Goal: Transaction & Acquisition: Purchase product/service

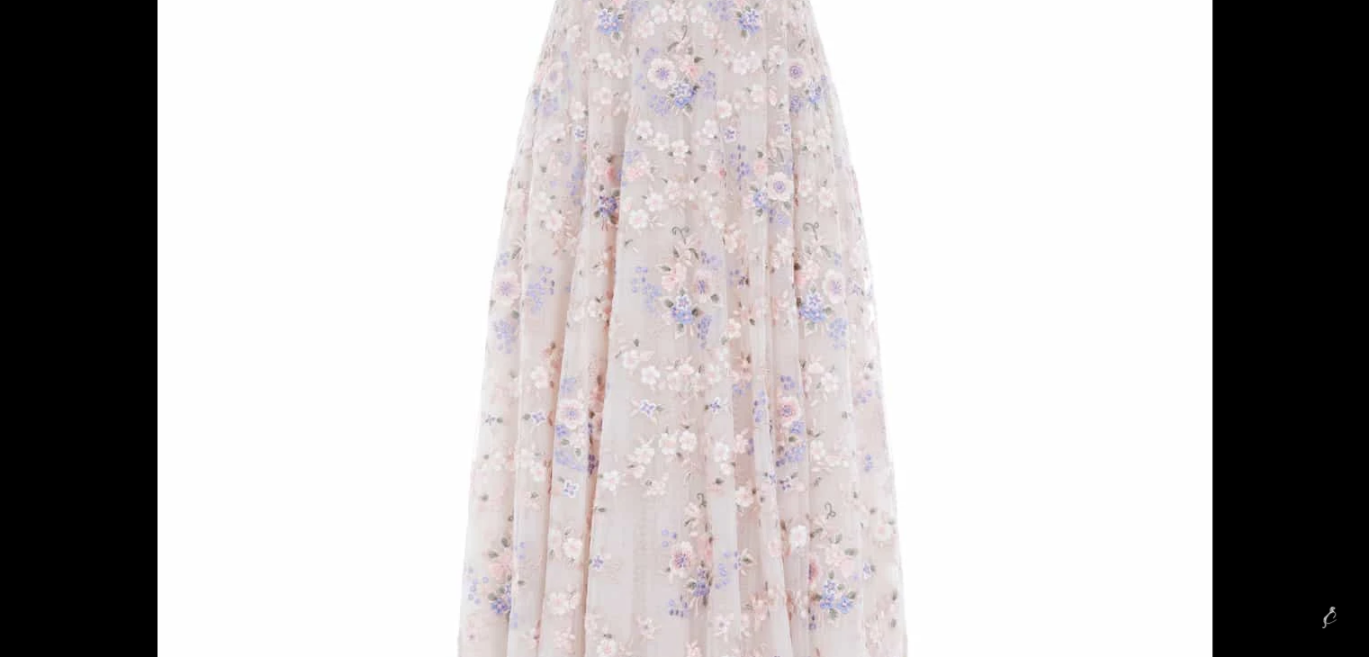
scroll to position [0, 568]
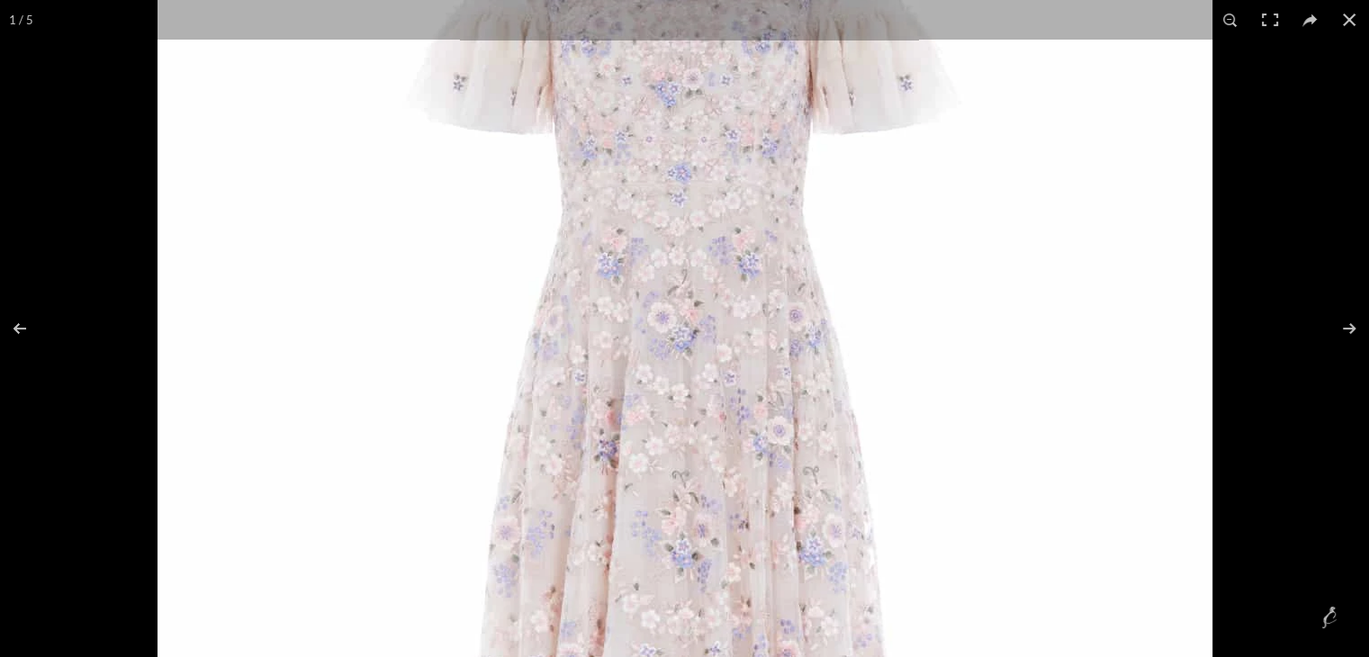
drag, startPoint x: 891, startPoint y: 320, endPoint x: 886, endPoint y: 642, distance: 322.3
click at [886, 642] on img at bounding box center [685, 540] width 1055 height 1584
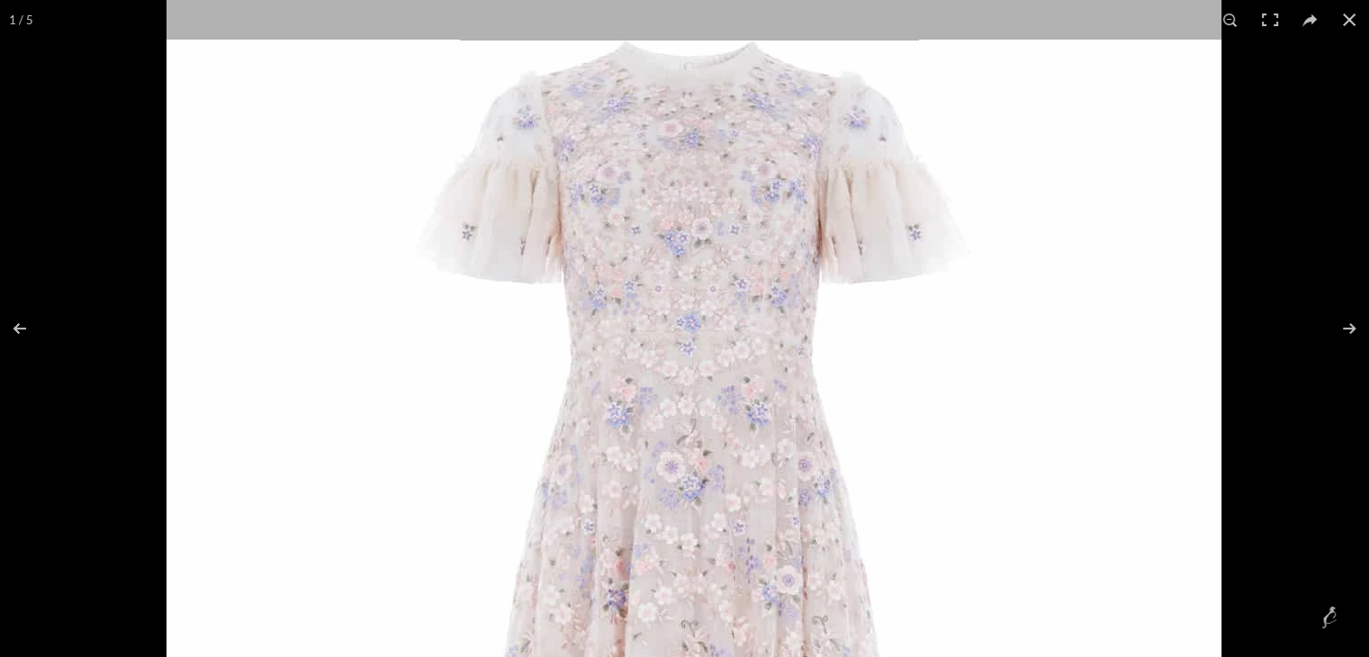
drag, startPoint x: 823, startPoint y: 361, endPoint x: 873, endPoint y: 580, distance: 224.5
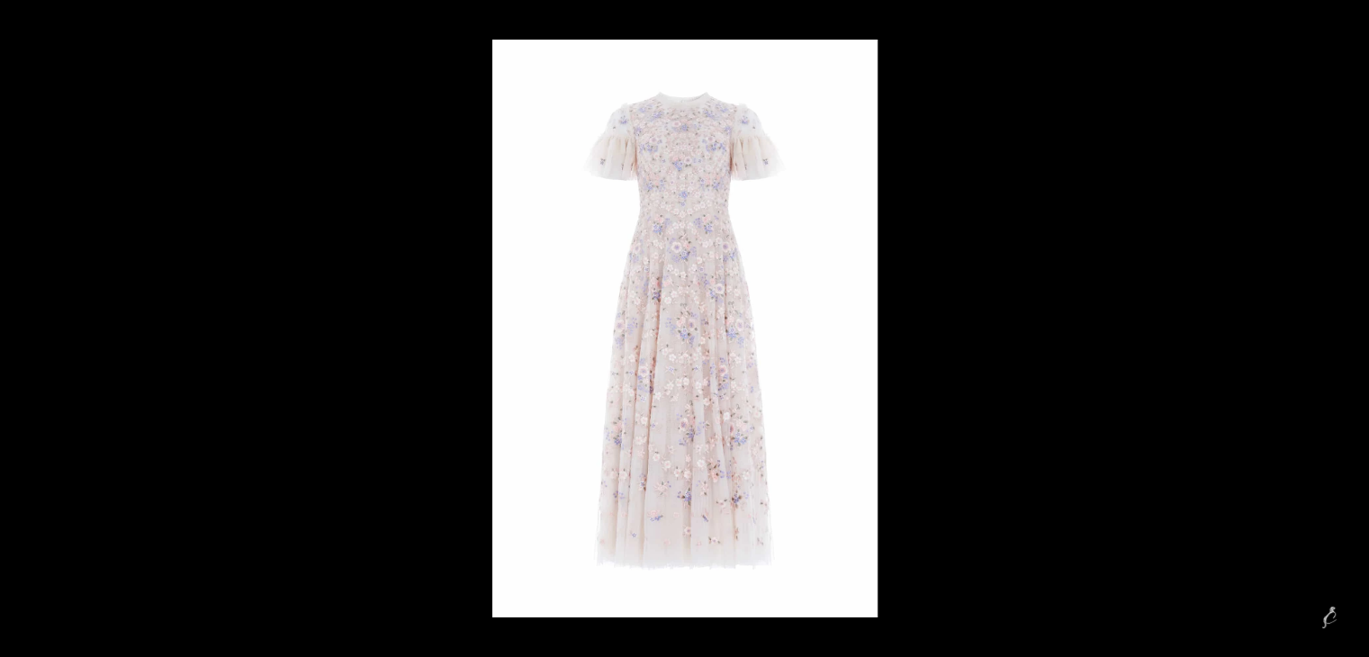
scroll to position [0, 947]
click at [639, 146] on img at bounding box center [684, 329] width 385 height 578
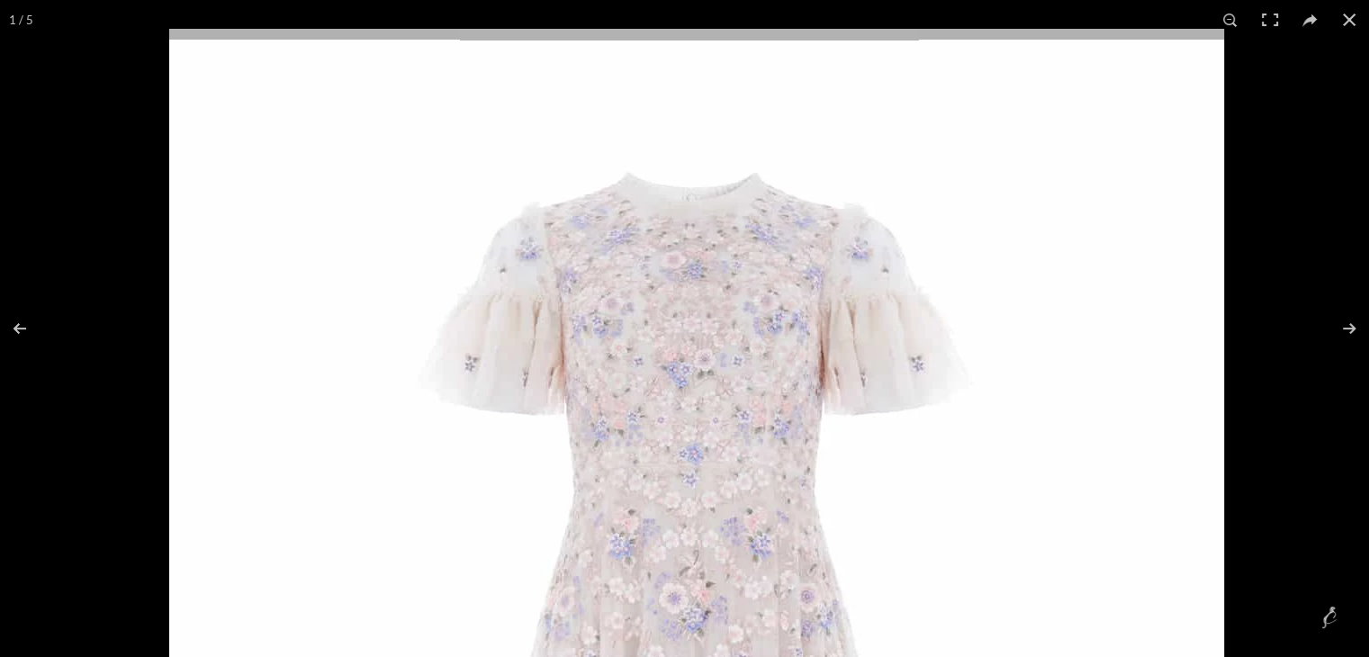
drag, startPoint x: 789, startPoint y: 217, endPoint x: 827, endPoint y: 412, distance: 199.0
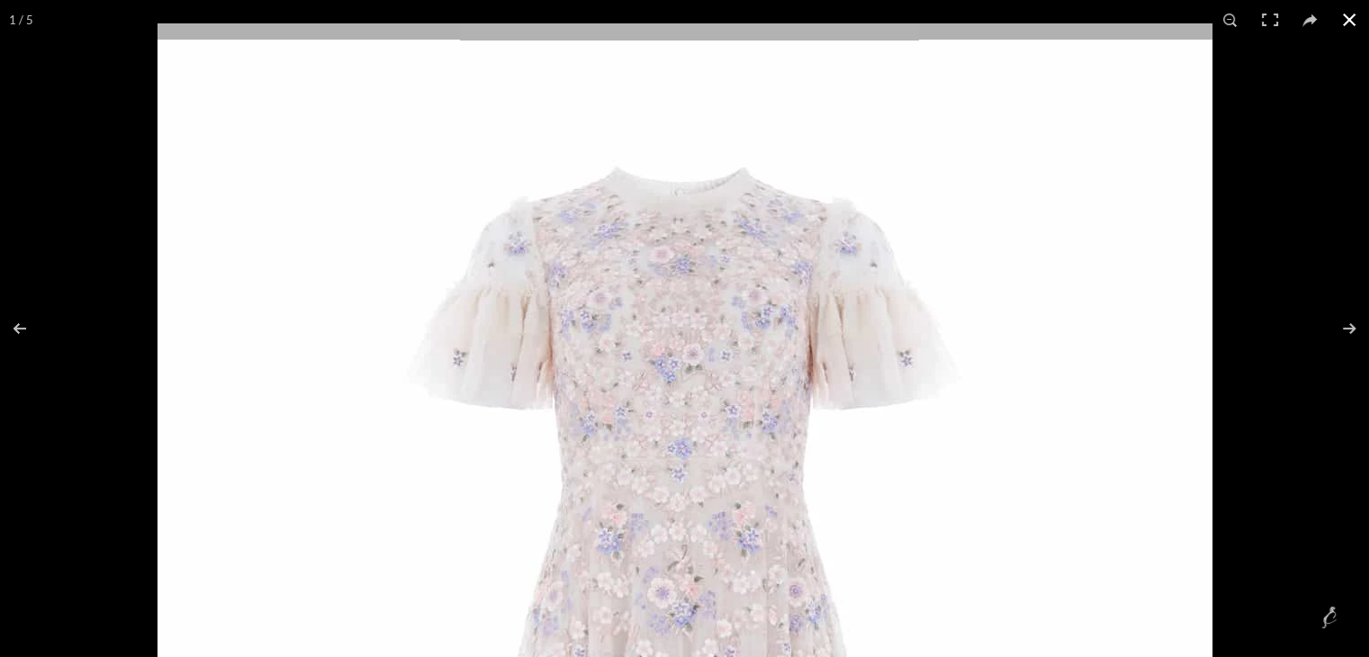
scroll to position [2325, 0]
click at [1267, 318] on div at bounding box center [842, 351] width 1369 height 657
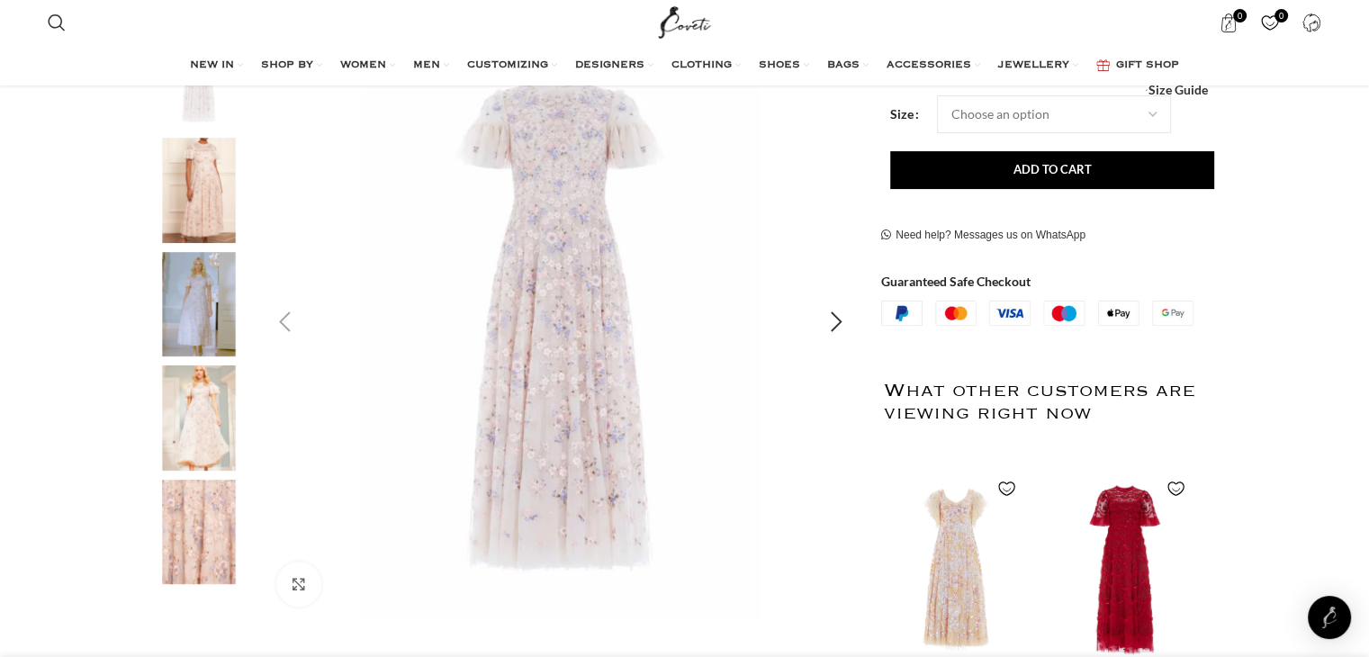
scroll to position [0, 1705]
click at [534, 361] on img "1 / 5" at bounding box center [561, 321] width 597 height 597
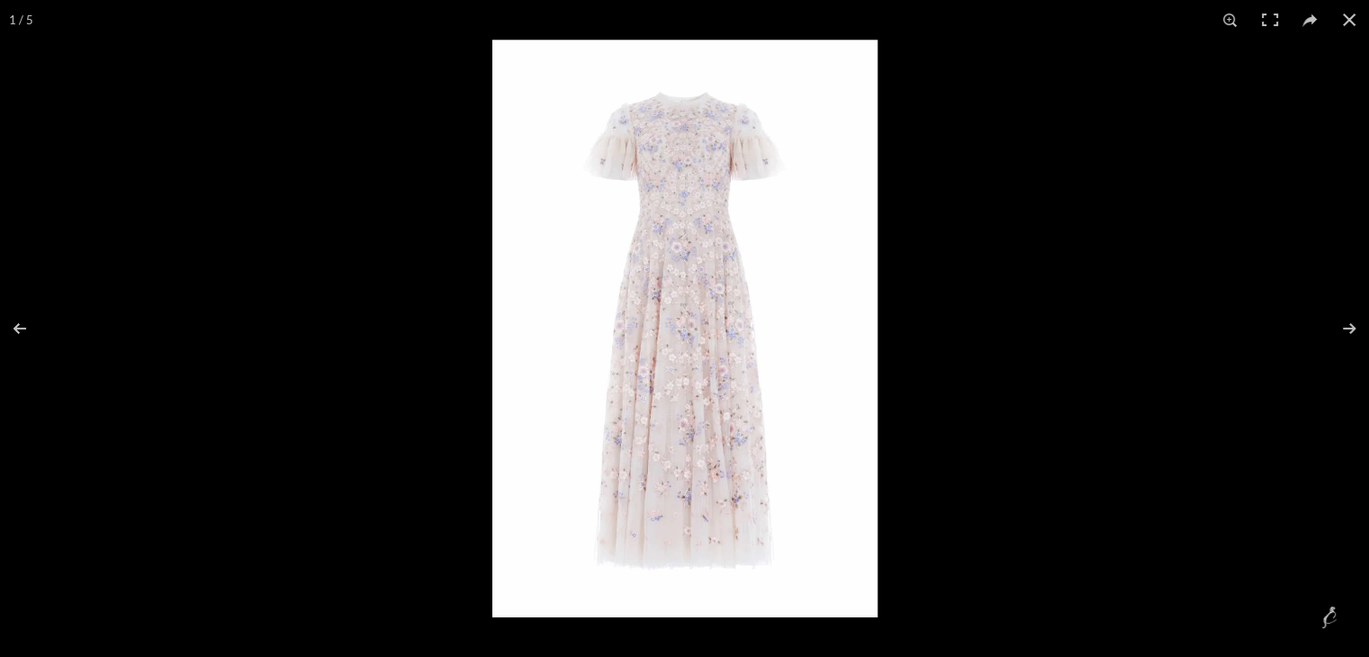
click at [603, 350] on img at bounding box center [684, 329] width 385 height 578
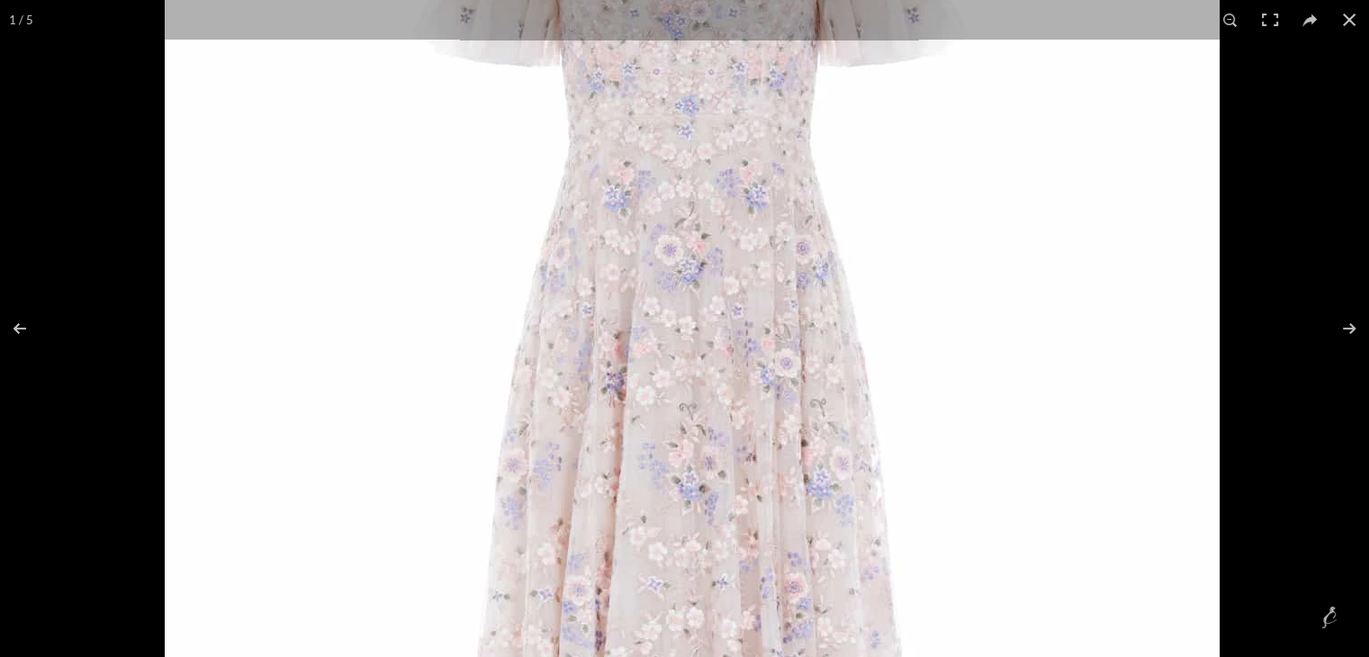
drag, startPoint x: 758, startPoint y: 239, endPoint x: 779, endPoint y: 539, distance: 301.4
click at [779, 539] on img at bounding box center [692, 472] width 1055 height 1584
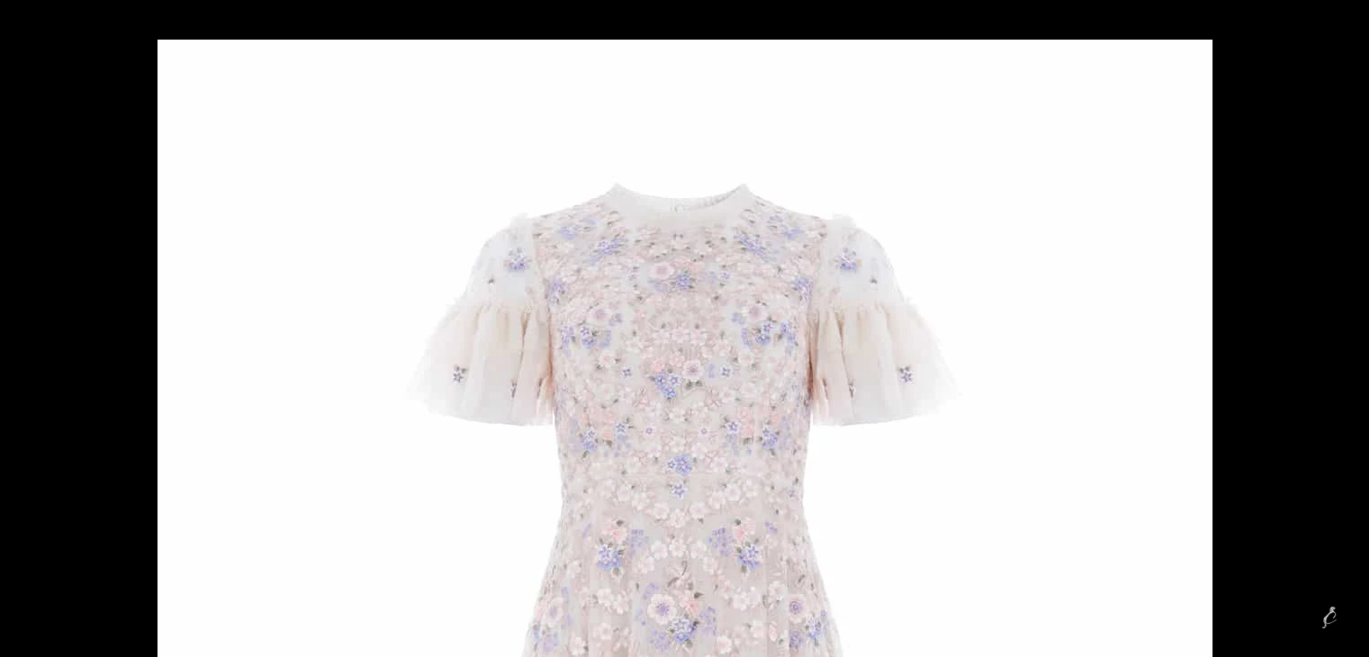
scroll to position [0, 2842]
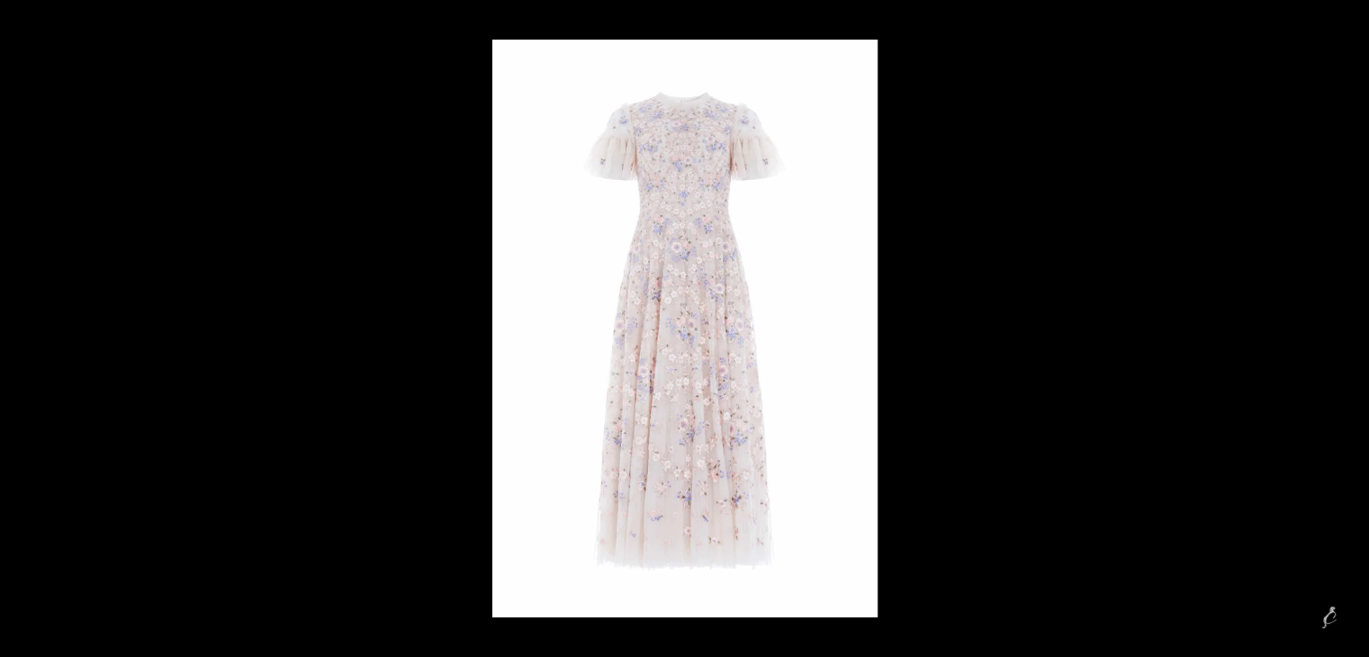
scroll to position [0, 378]
click at [661, 327] on img at bounding box center [684, 329] width 385 height 578
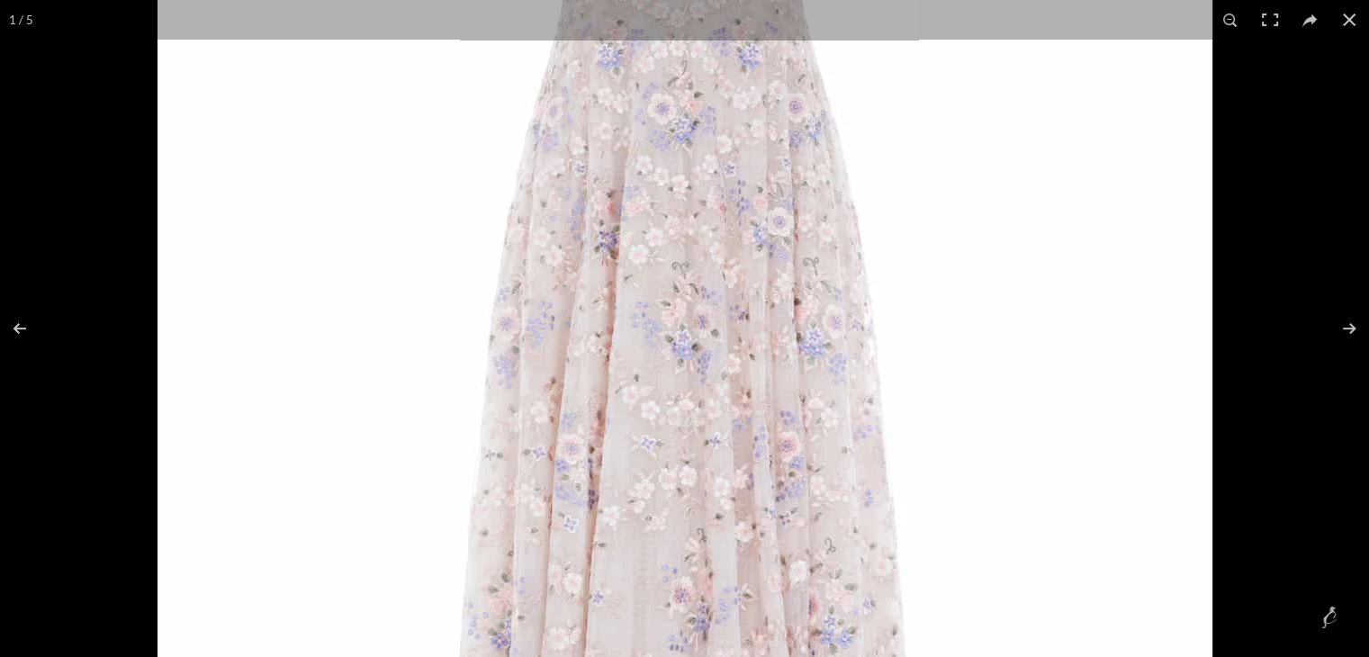
scroll to position [0, 568]
drag, startPoint x: 736, startPoint y: 230, endPoint x: 787, endPoint y: 423, distance: 200.0
click at [787, 423] on img at bounding box center [685, 331] width 1055 height 1584
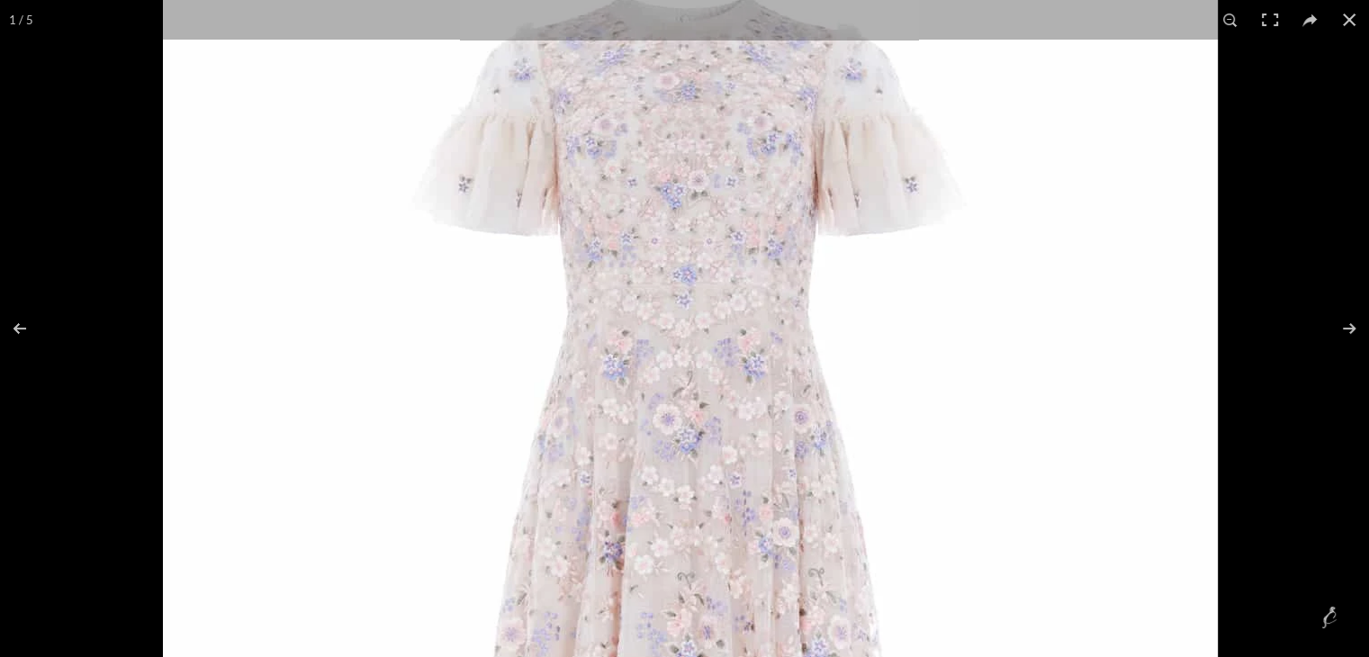
drag, startPoint x: 803, startPoint y: 340, endPoint x: 828, endPoint y: 430, distance: 93.5
click at [828, 430] on img at bounding box center [690, 642] width 1055 height 1584
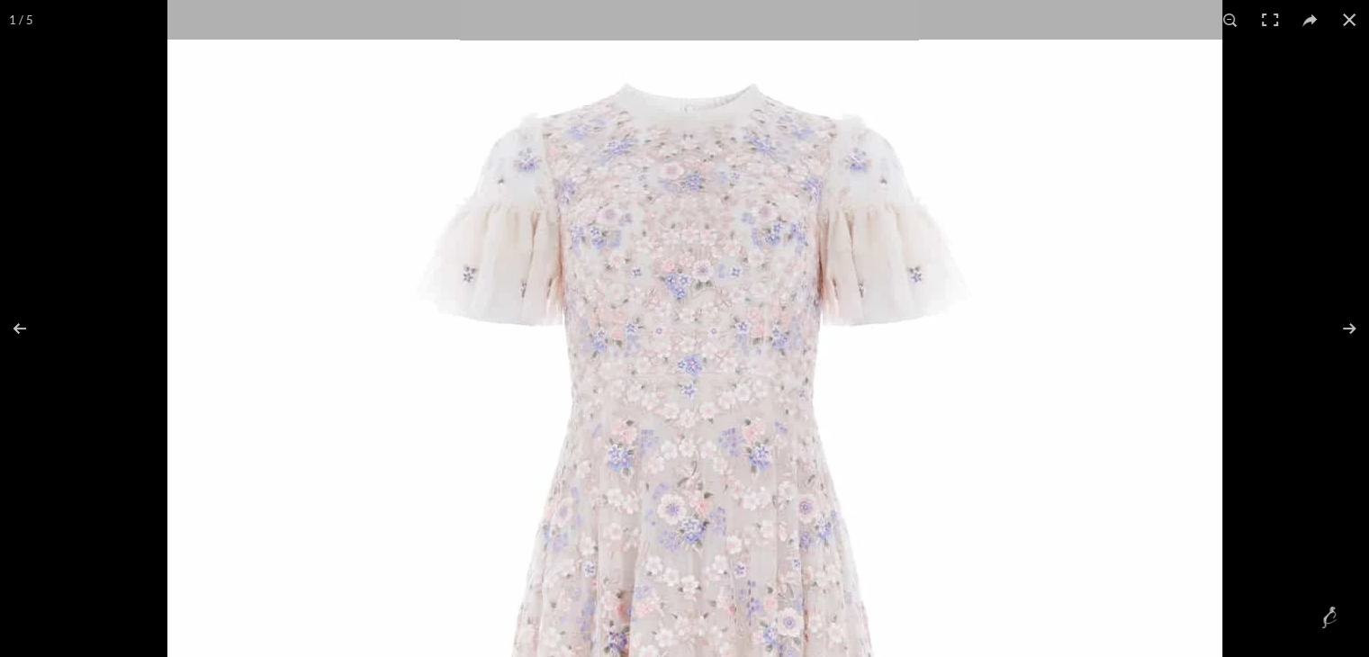
drag, startPoint x: 925, startPoint y: 320, endPoint x: 955, endPoint y: 417, distance: 101.9
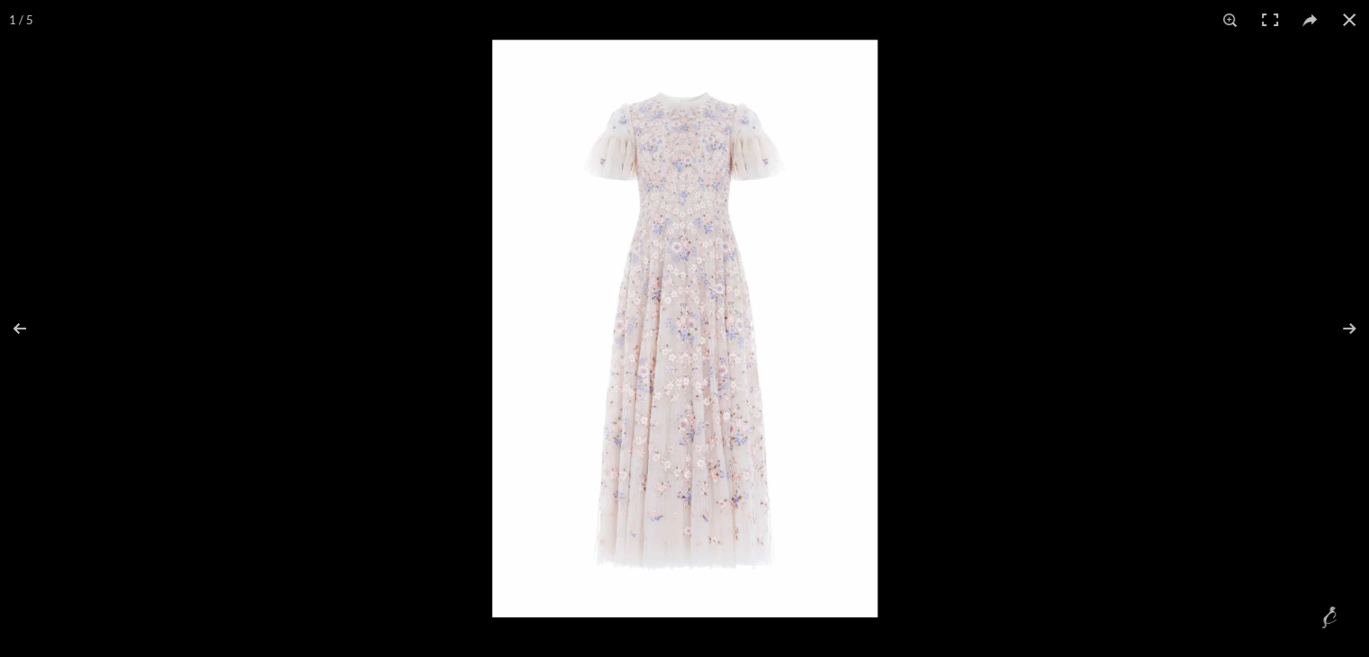
click at [839, 303] on img at bounding box center [684, 329] width 385 height 578
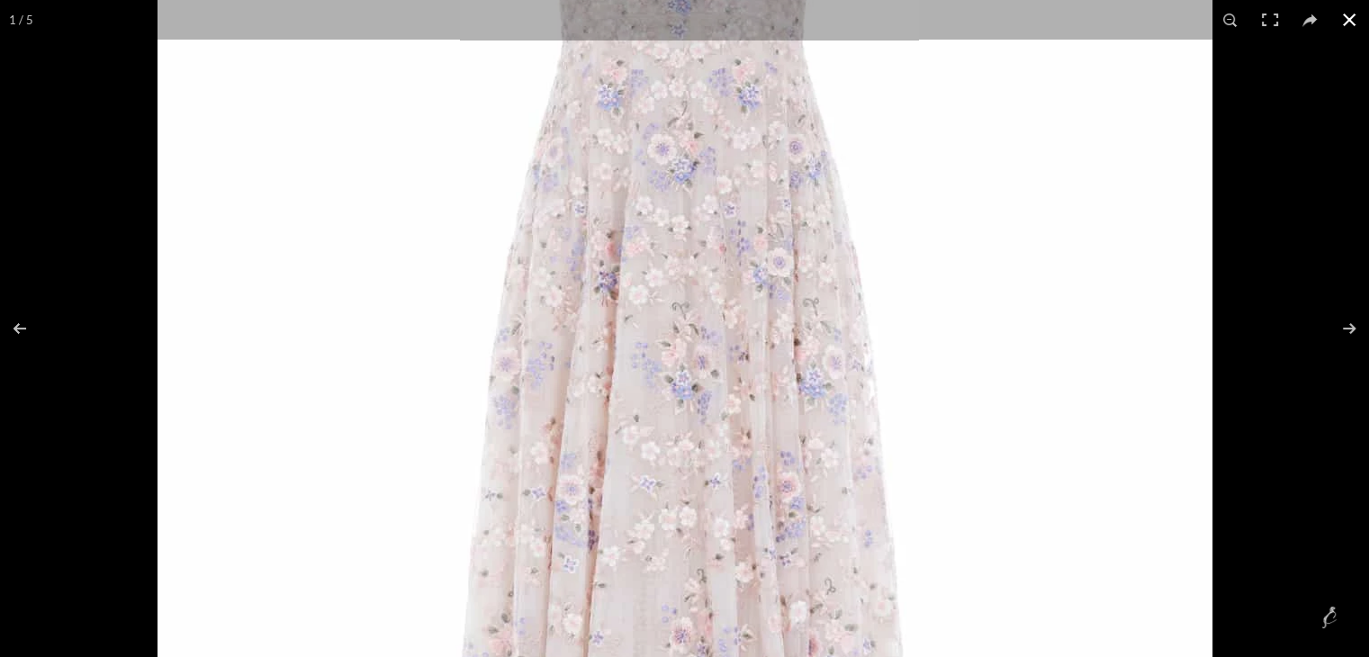
click at [1344, 19] on button at bounding box center [1350, 20] width 40 height 40
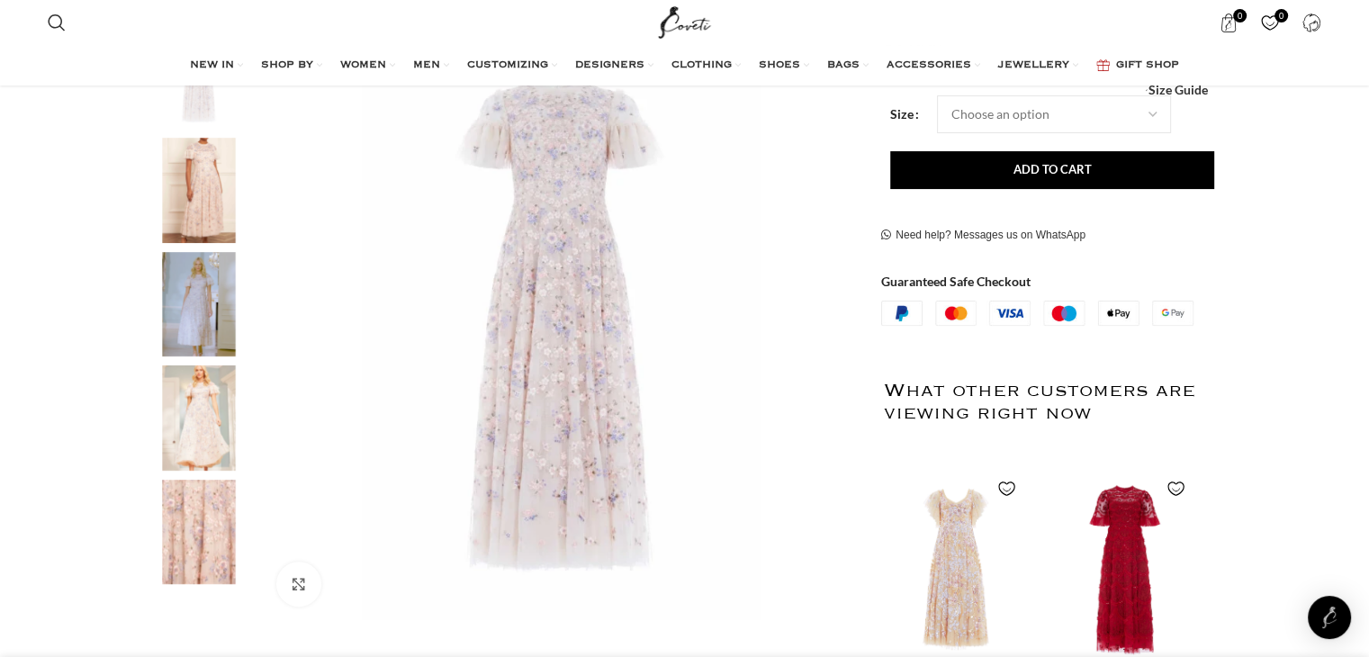
scroll to position [0, 758]
click at [212, 298] on img "3 / 5" at bounding box center [199, 304] width 110 height 105
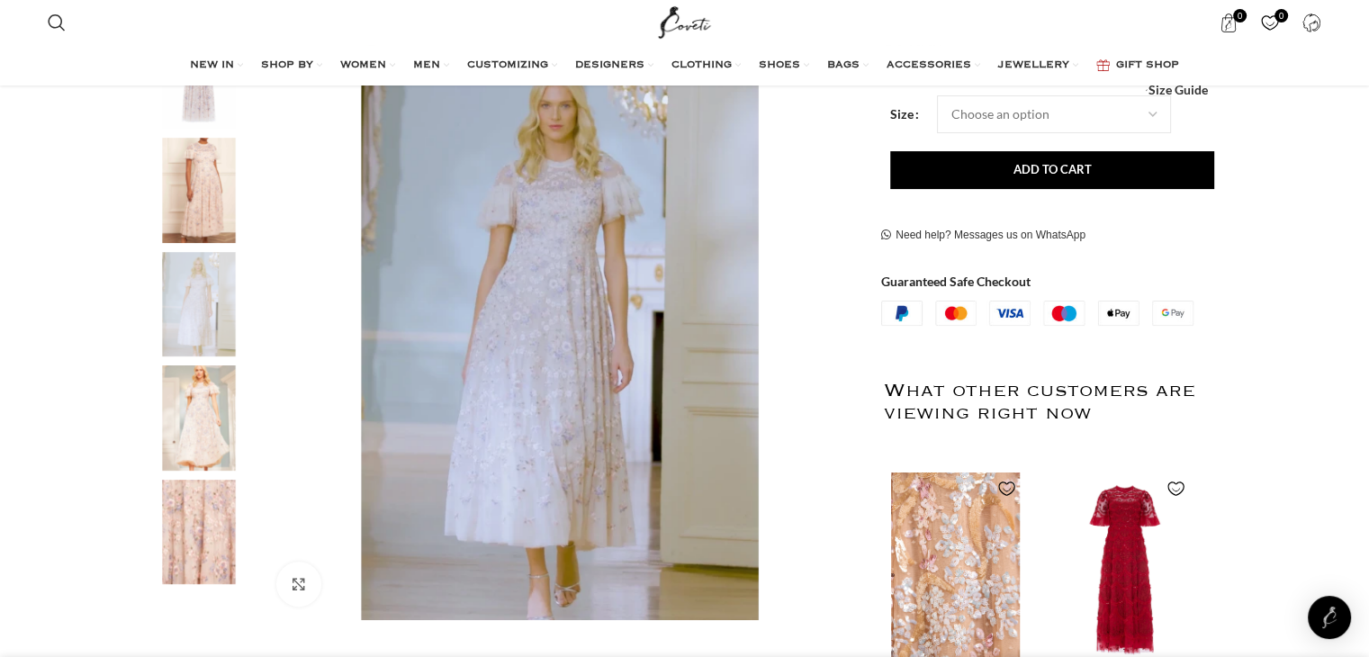
click at [922, 520] on img "1 / 2" at bounding box center [955, 569] width 147 height 222
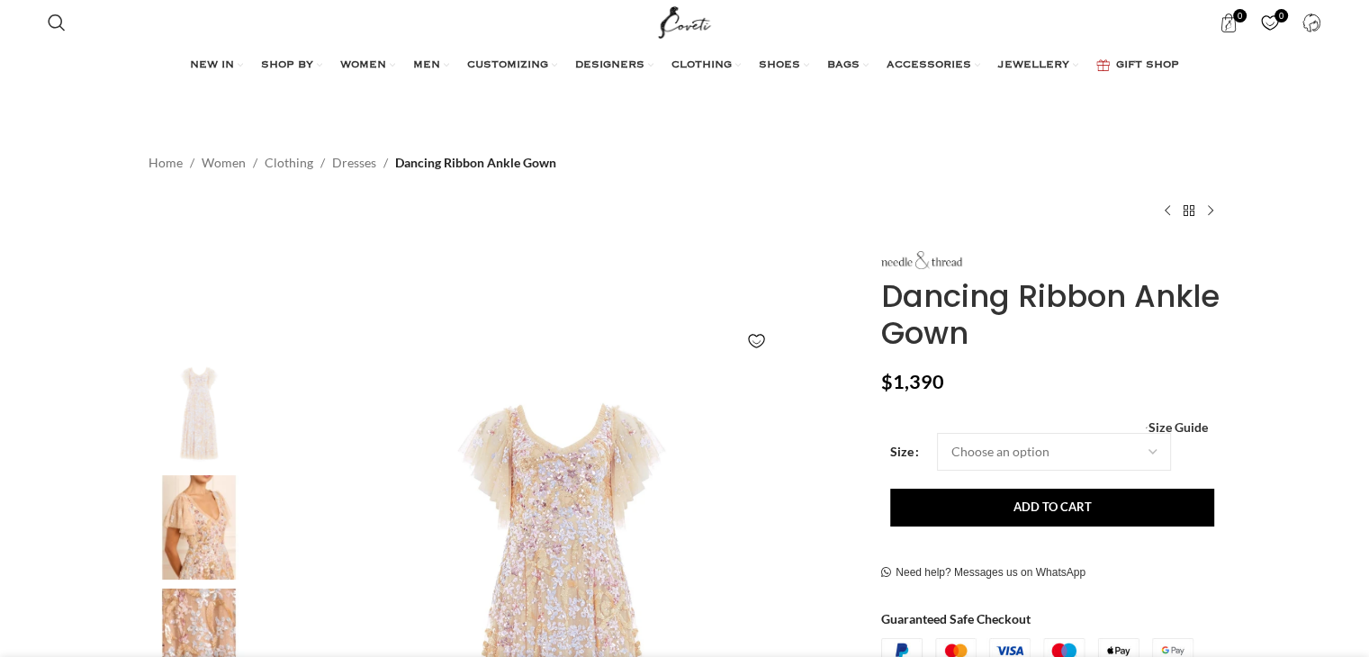
scroll to position [199, 0]
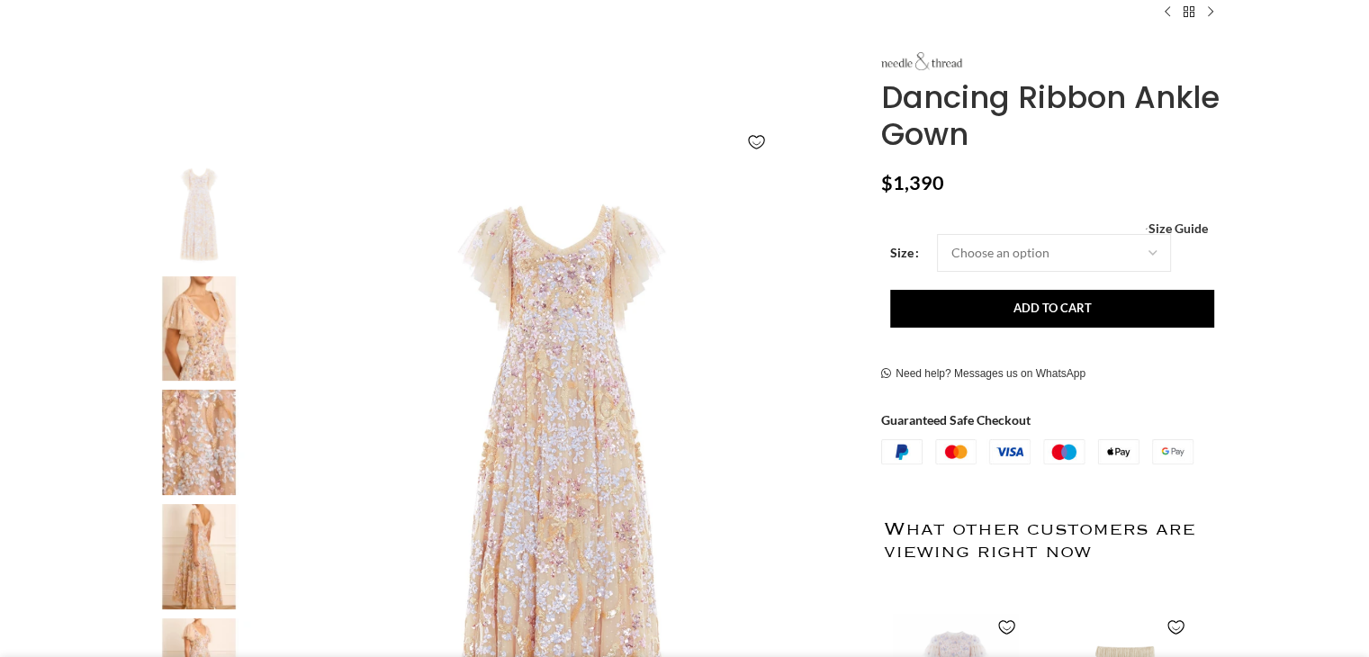
click at [167, 547] on img at bounding box center [199, 556] width 110 height 105
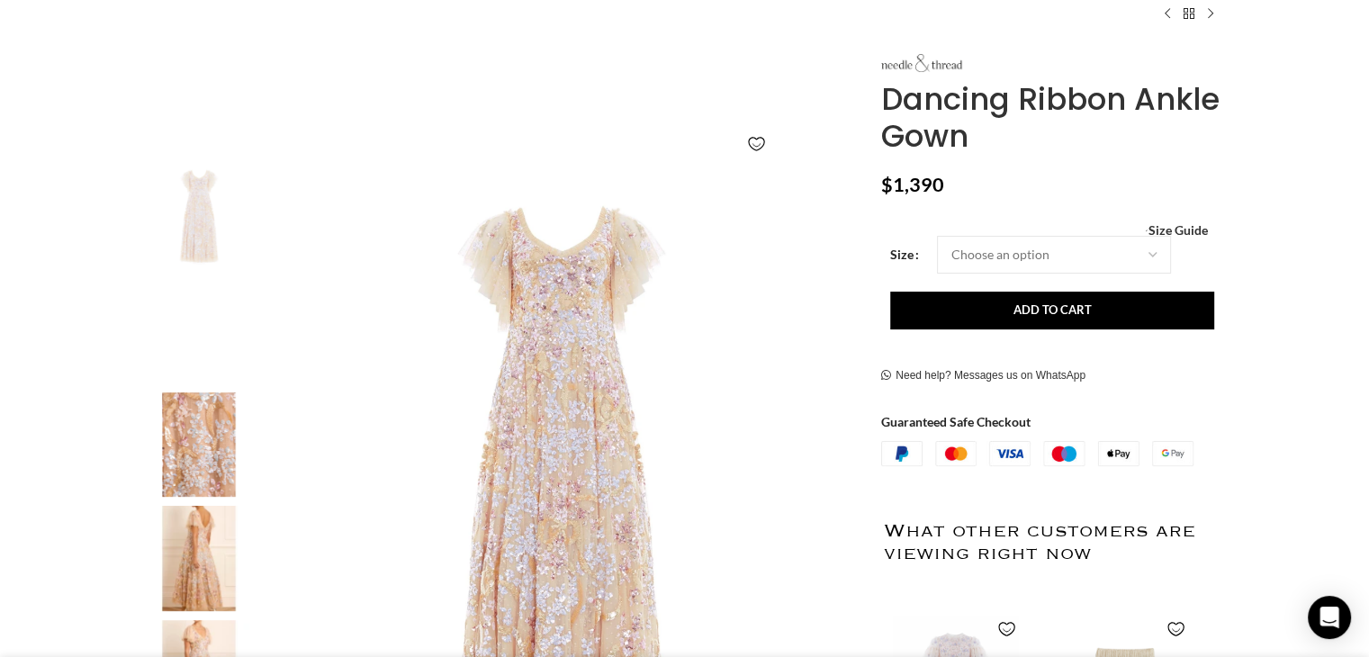
click at [176, 546] on img "4 / 5" at bounding box center [199, 558] width 110 height 105
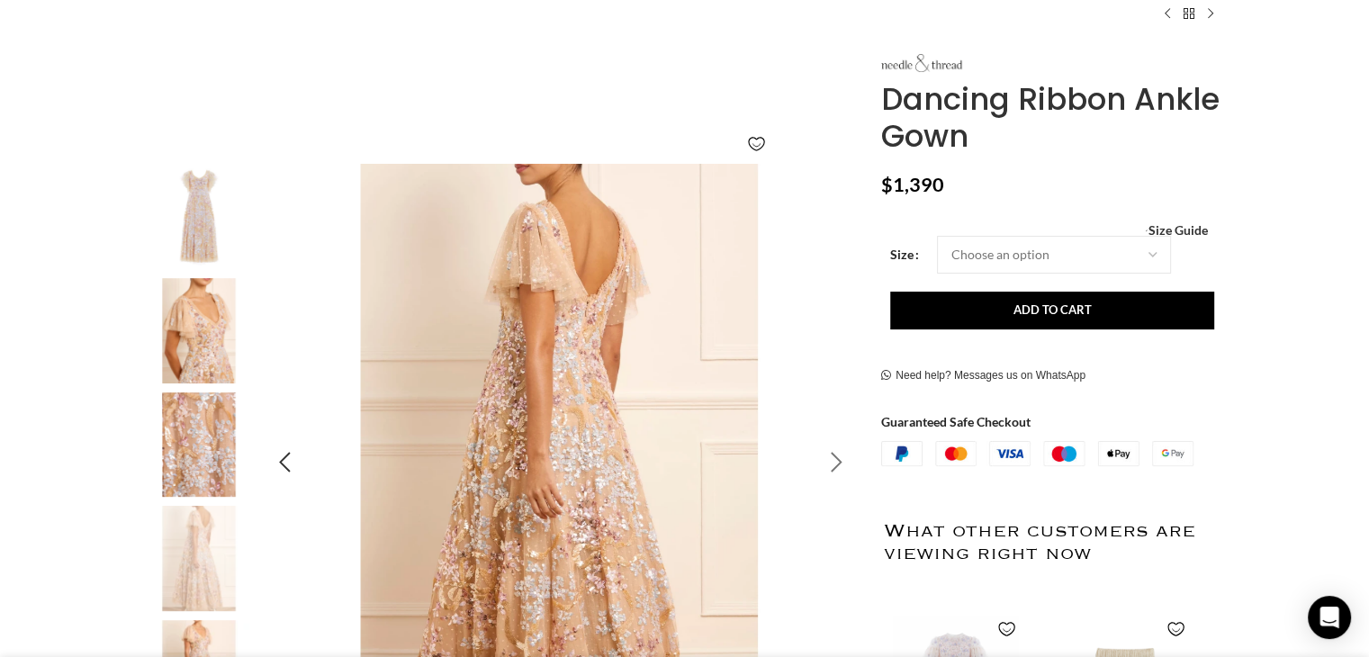
click at [836, 467] on div "Next slide" at bounding box center [836, 462] width 45 height 45
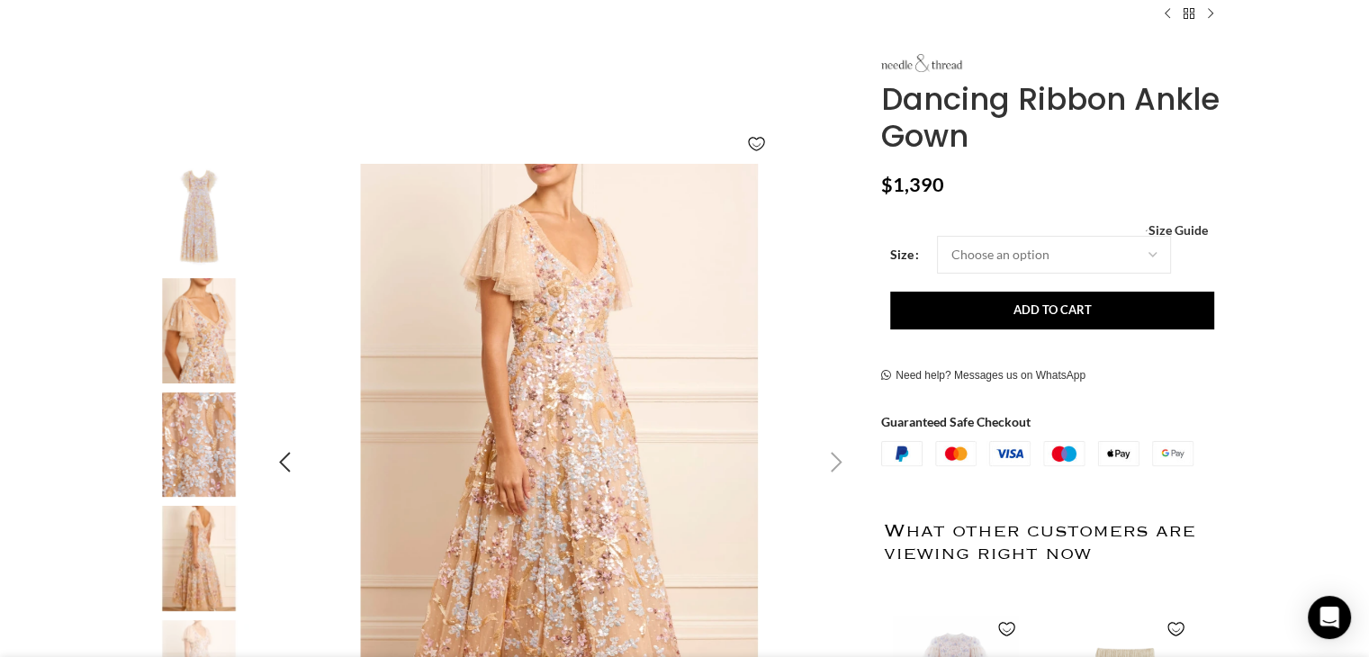
click at [836, 467] on div "Next slide" at bounding box center [836, 462] width 45 height 45
click at [839, 458] on div "Next slide" at bounding box center [836, 462] width 45 height 45
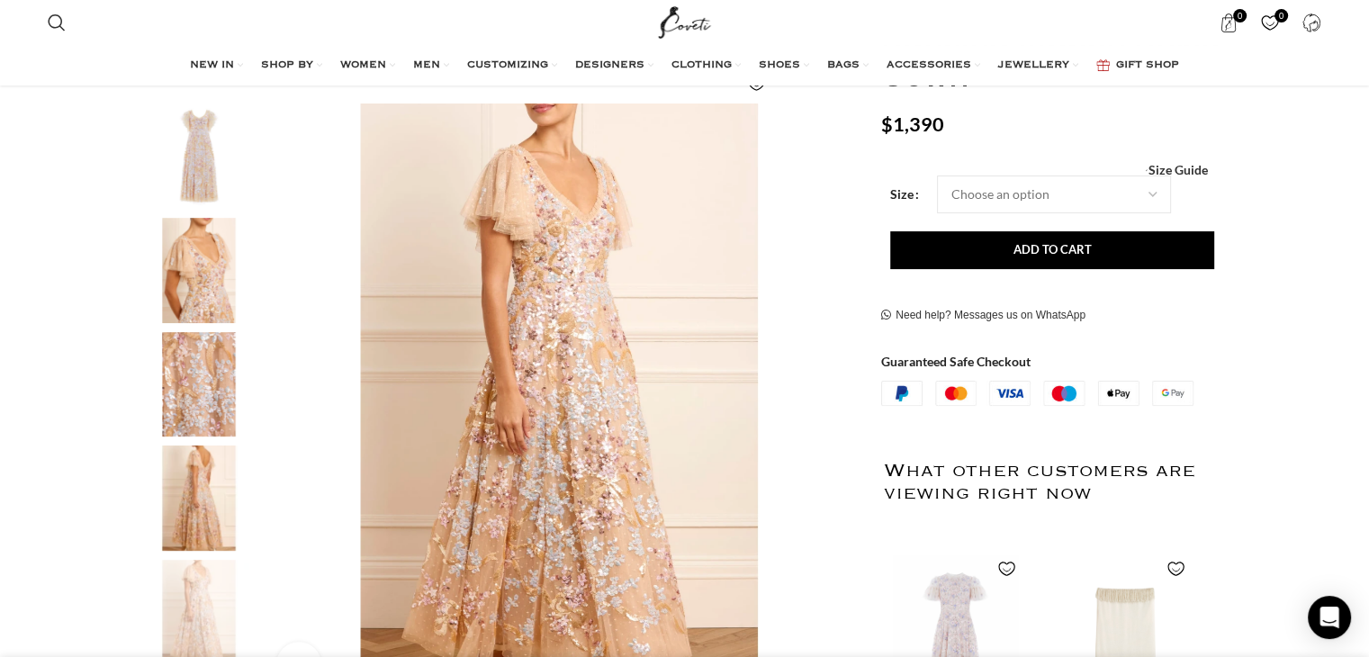
scroll to position [253, 0]
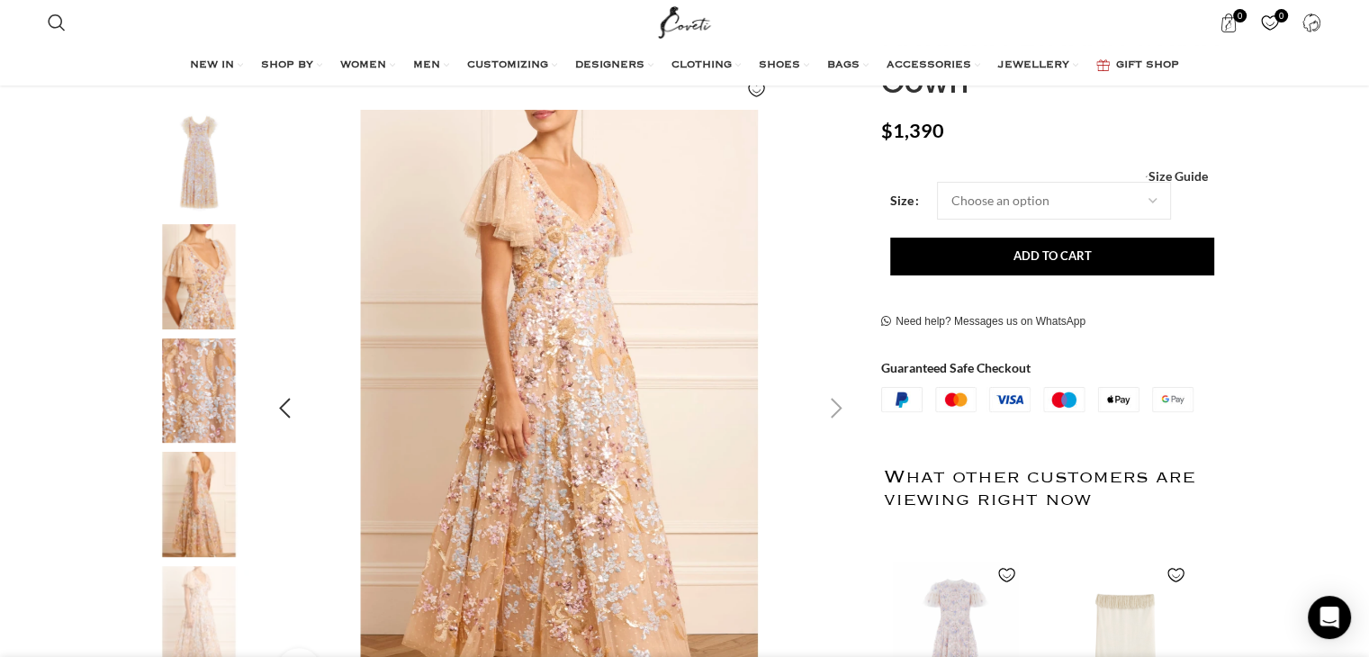
click at [820, 399] on div "Next slide" at bounding box center [836, 408] width 45 height 45
click at [834, 407] on div "Next slide" at bounding box center [836, 408] width 45 height 45
click at [290, 405] on div "Previous slide" at bounding box center [285, 408] width 45 height 45
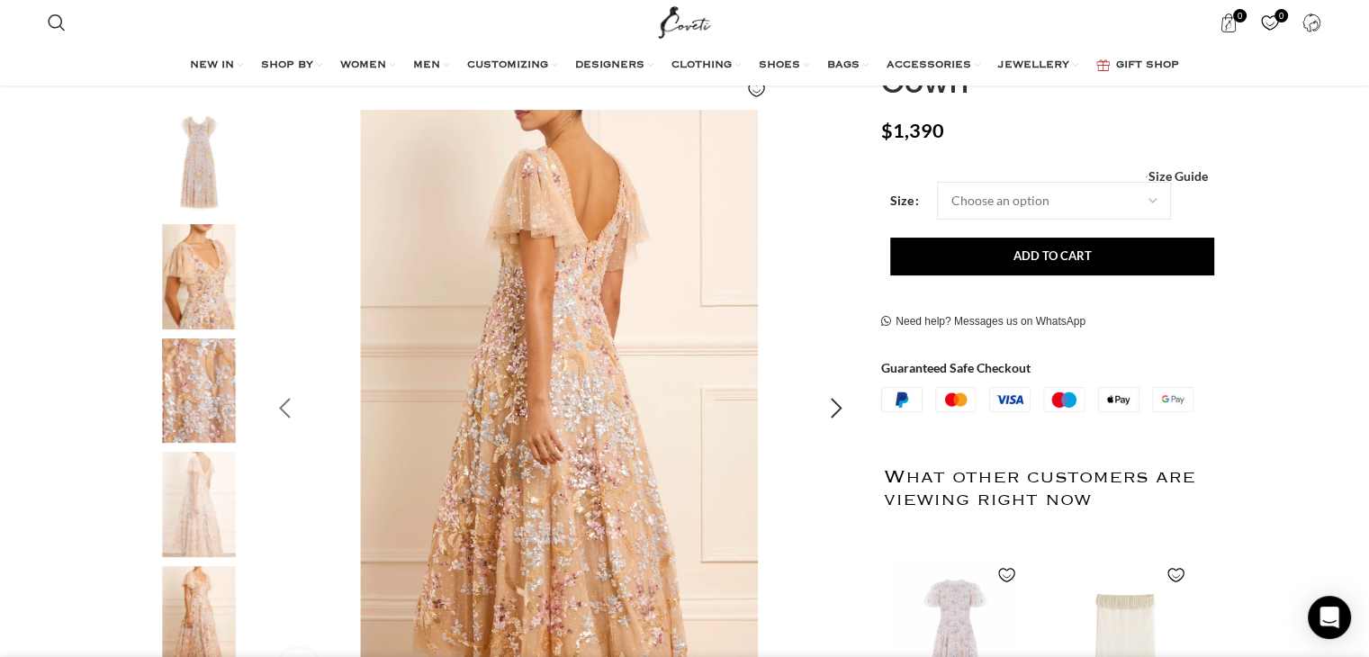
click at [290, 405] on div "Previous slide" at bounding box center [285, 408] width 45 height 45
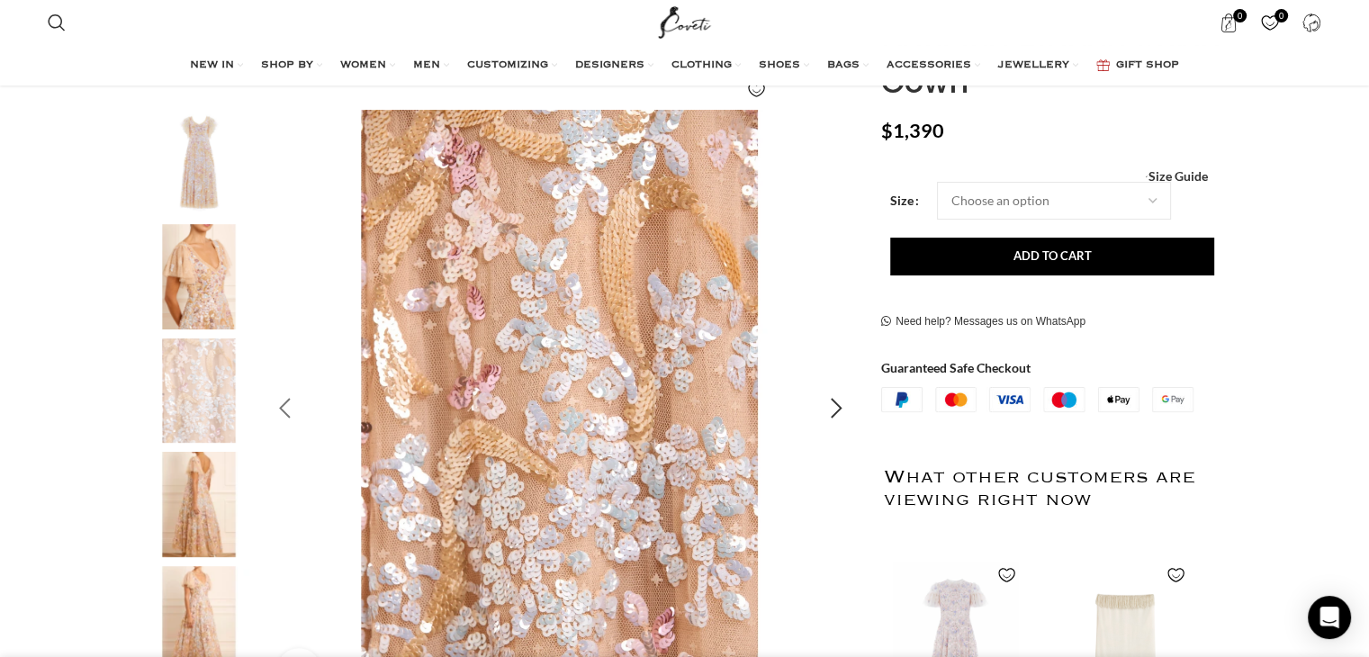
click at [290, 405] on div "Previous slide" at bounding box center [285, 408] width 45 height 45
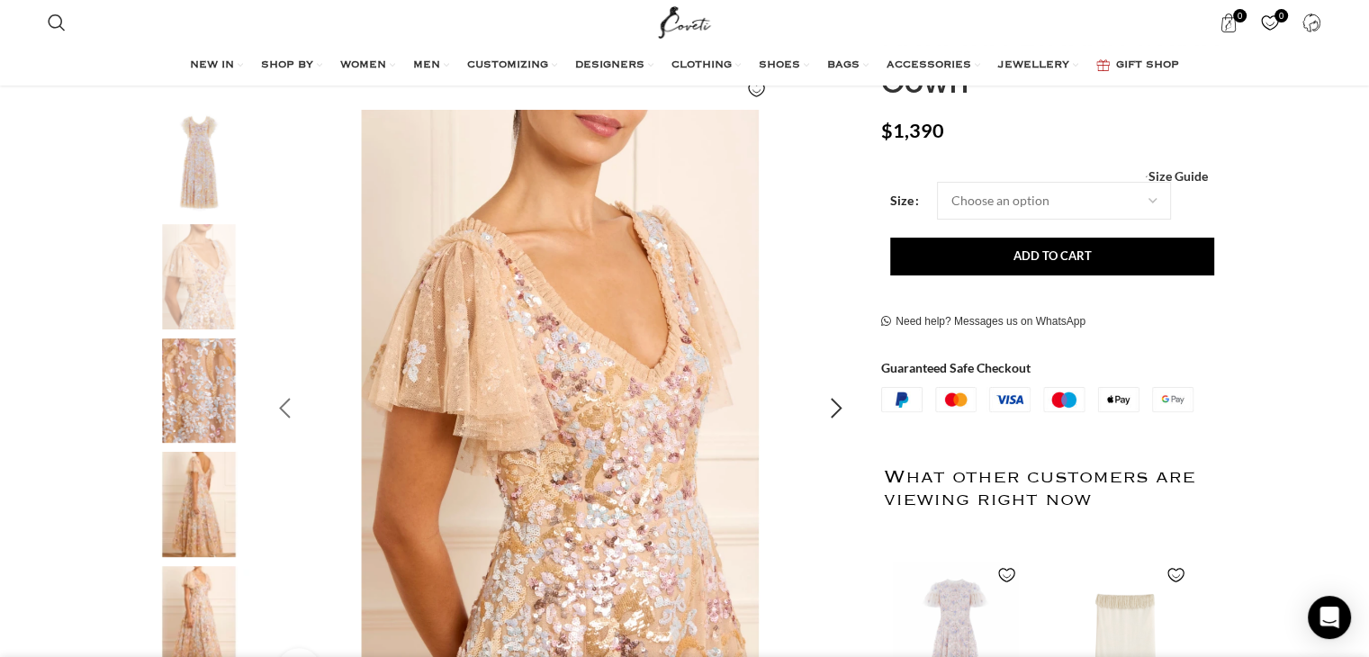
click at [290, 405] on div "Previous slide" at bounding box center [285, 408] width 45 height 45
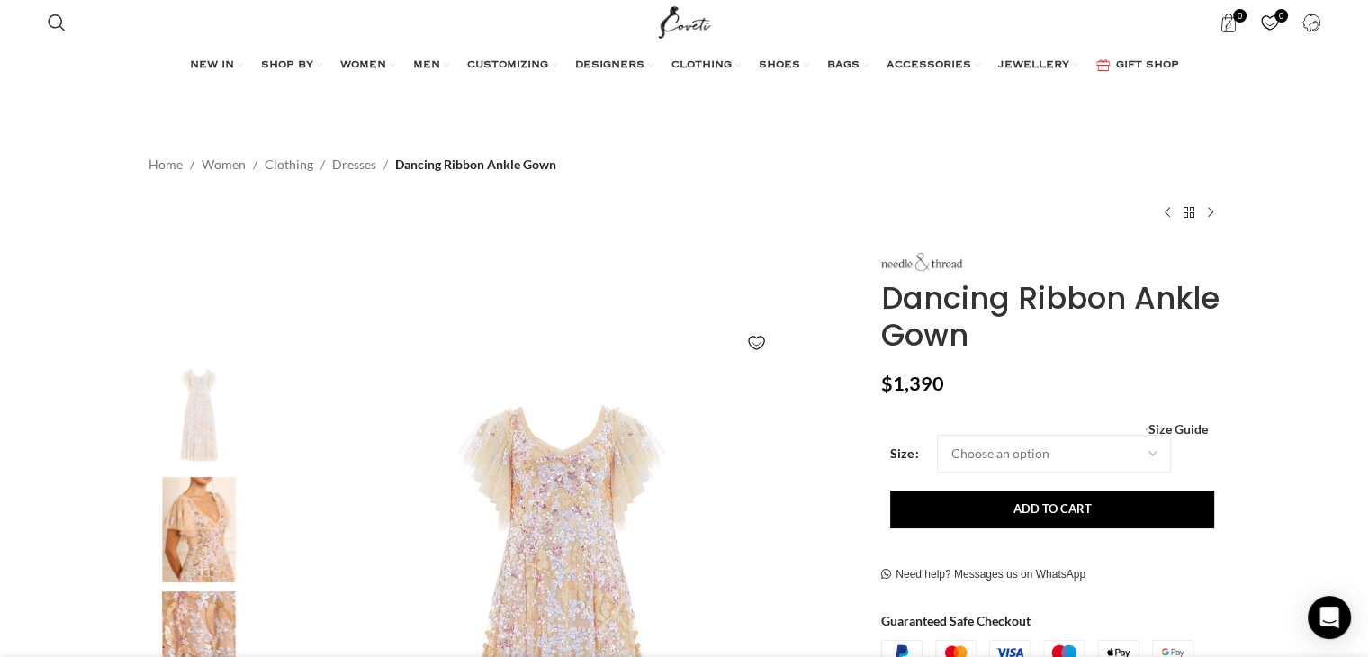
scroll to position [0, 1137]
